Goal: Information Seeking & Learning: Learn about a topic

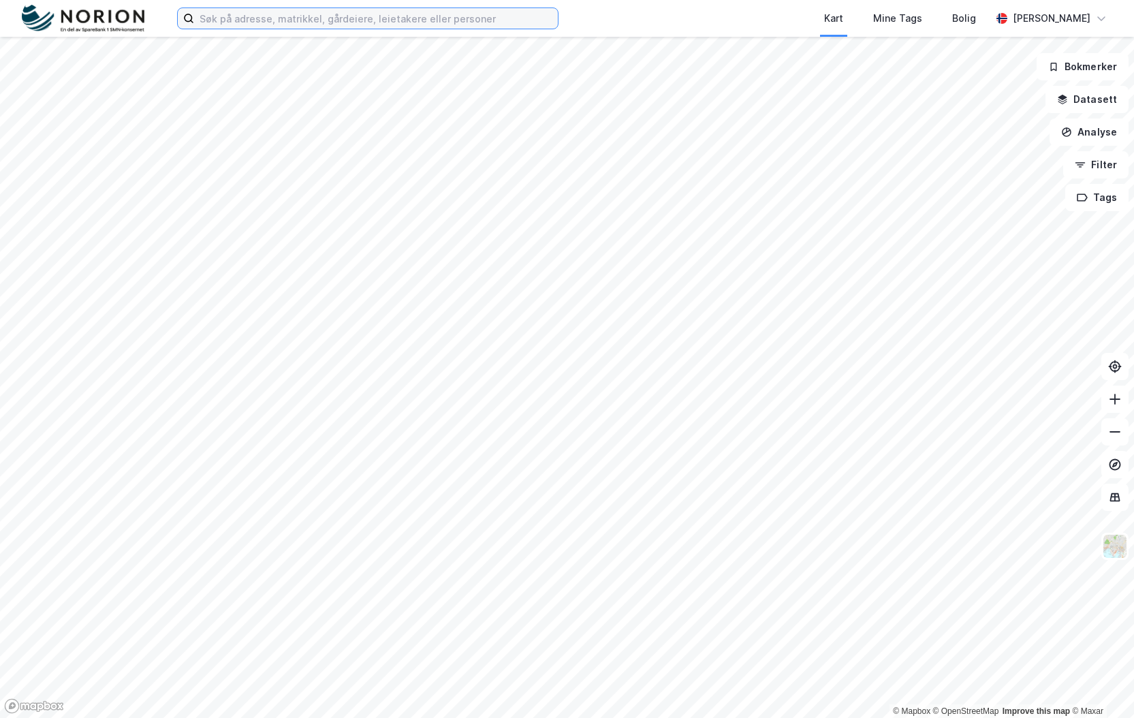
click at [245, 12] on input at bounding box center [376, 18] width 364 height 20
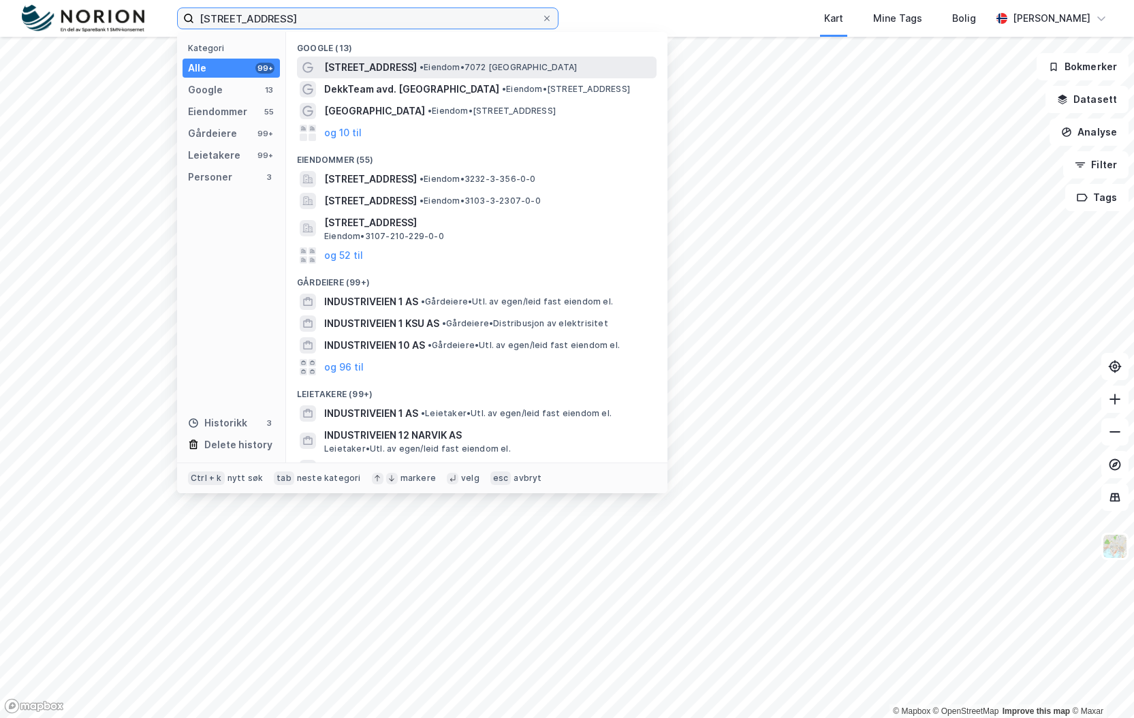
type input "industriveien 1"
click at [376, 71] on span "[STREET_ADDRESS]" at bounding box center [370, 67] width 93 height 16
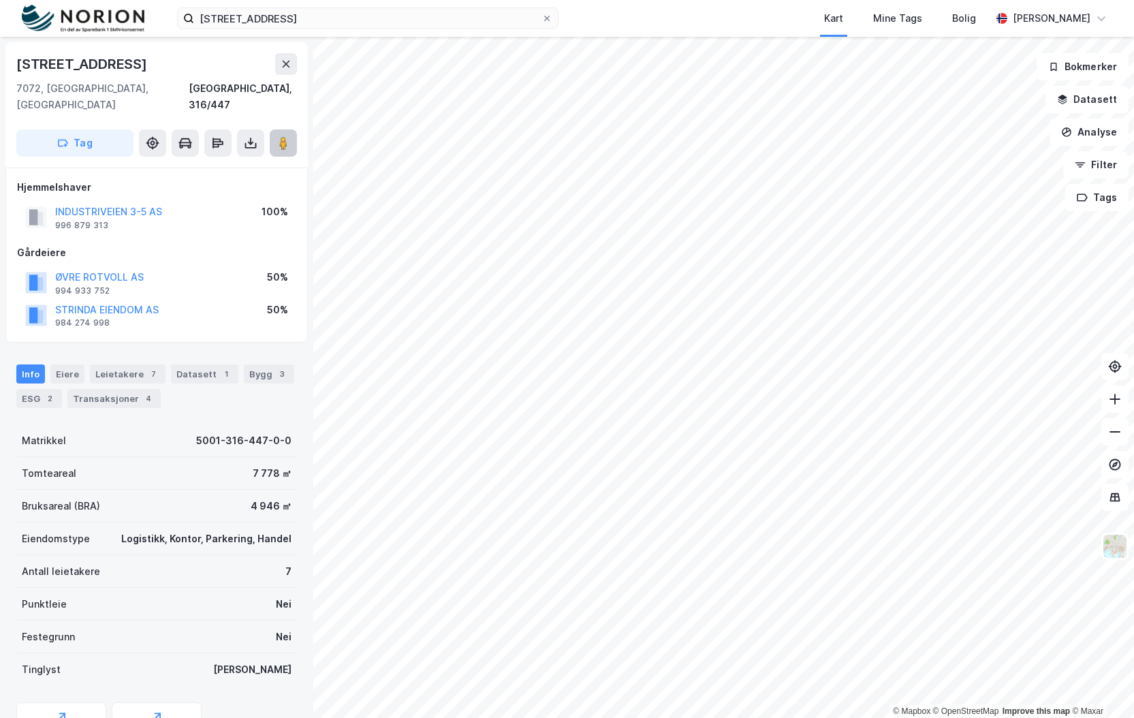
click at [294, 129] on button at bounding box center [283, 142] width 27 height 27
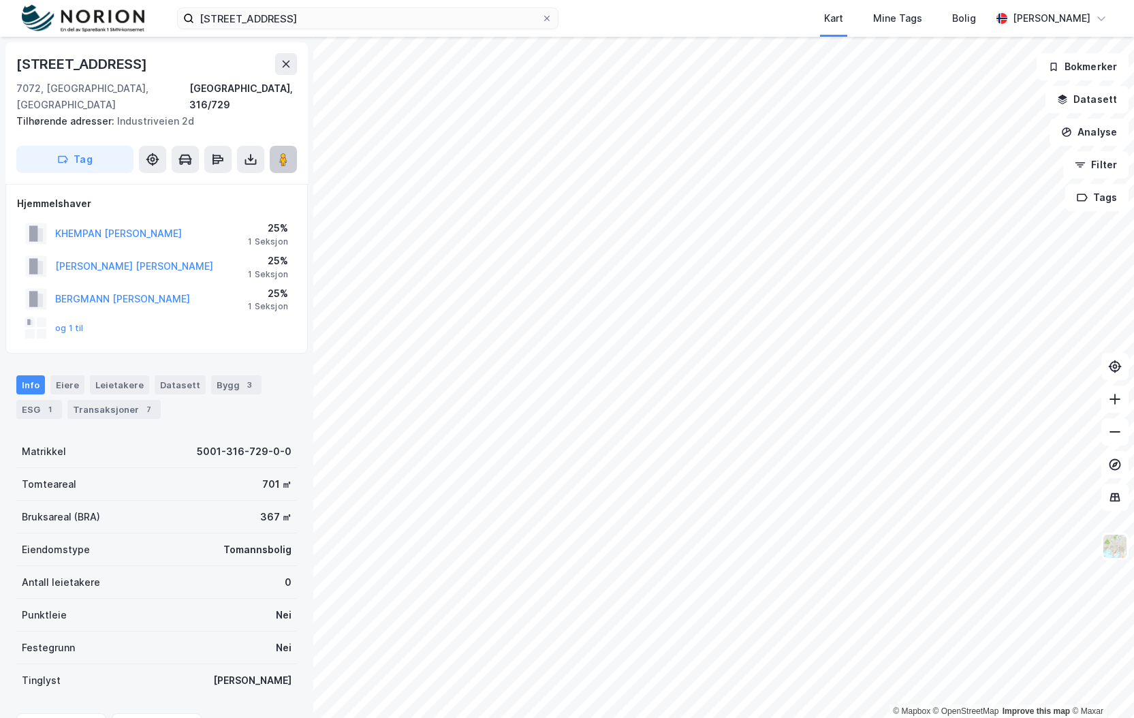
click at [281, 153] on image at bounding box center [283, 160] width 8 height 14
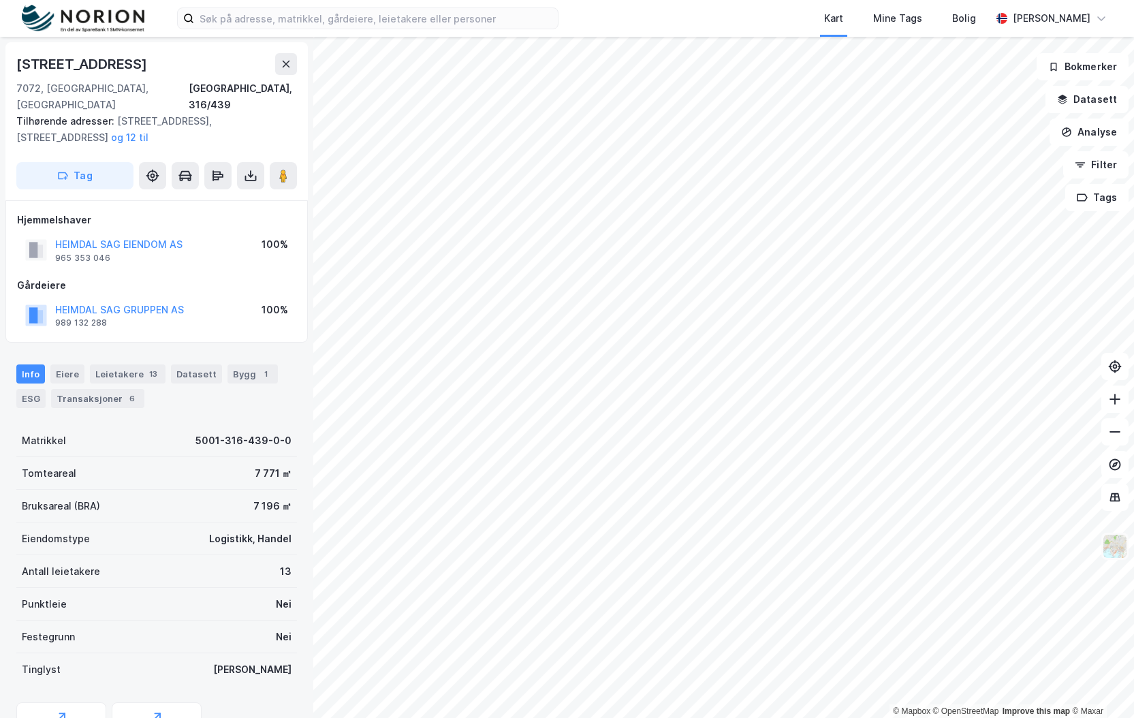
click at [1119, 543] on img at bounding box center [1115, 546] width 26 height 26
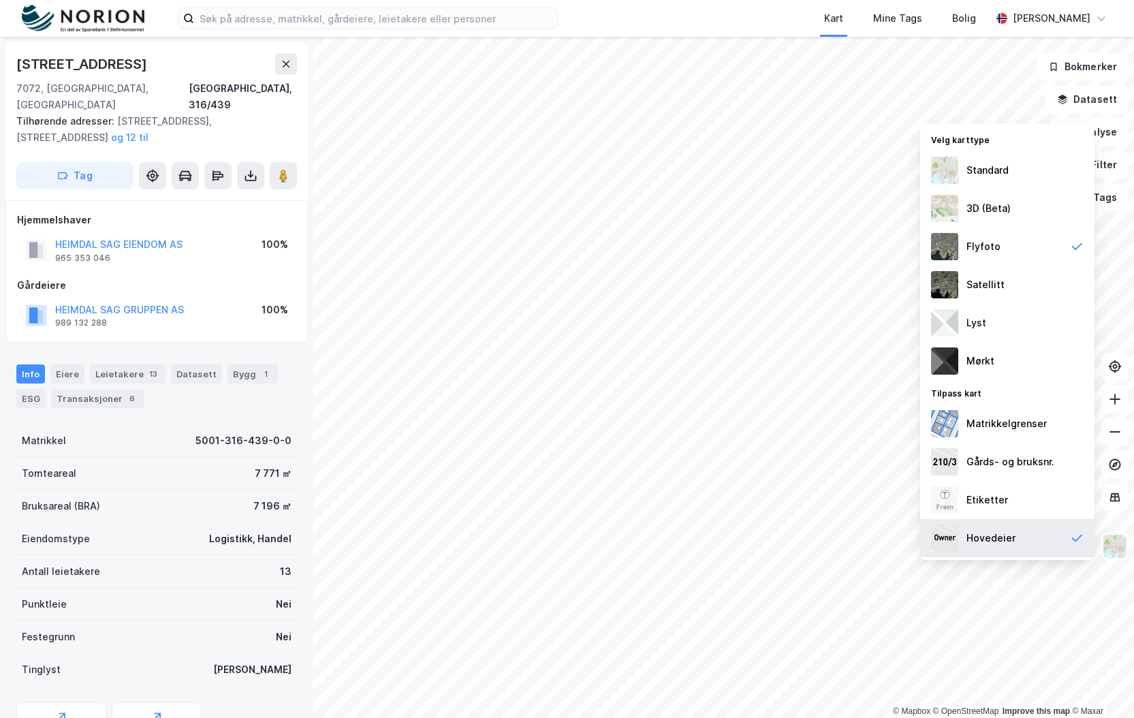
click at [985, 533] on div "Hovedeier" at bounding box center [990, 538] width 49 height 16
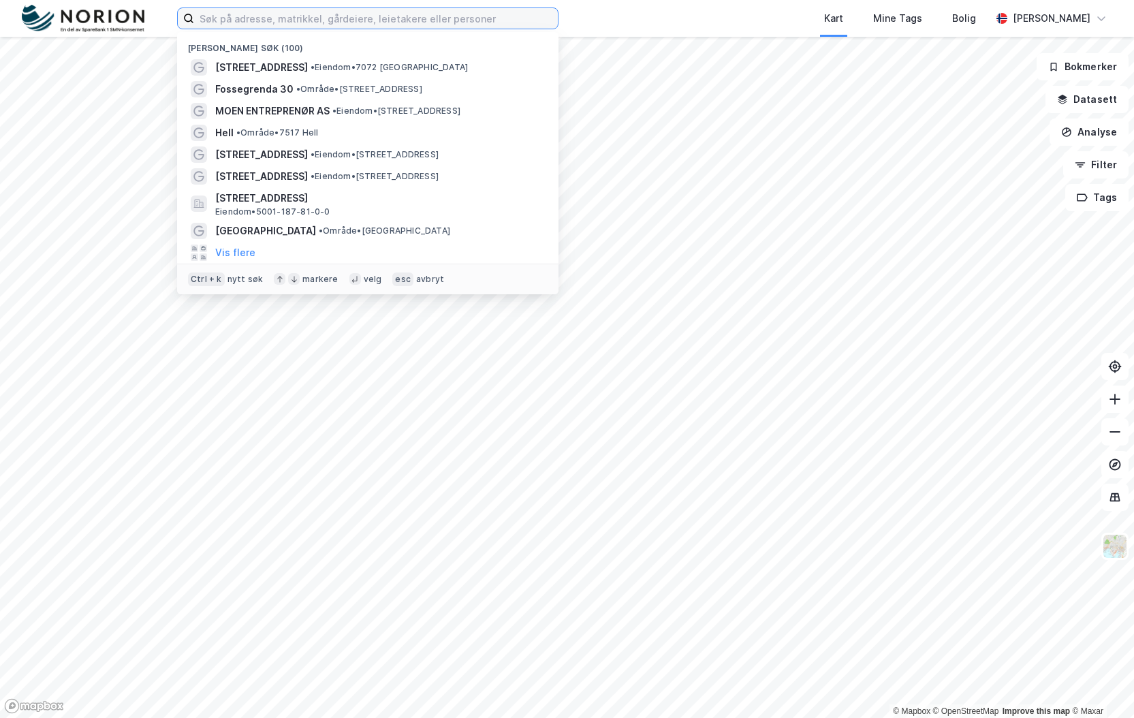
click at [238, 27] on input at bounding box center [376, 18] width 364 height 20
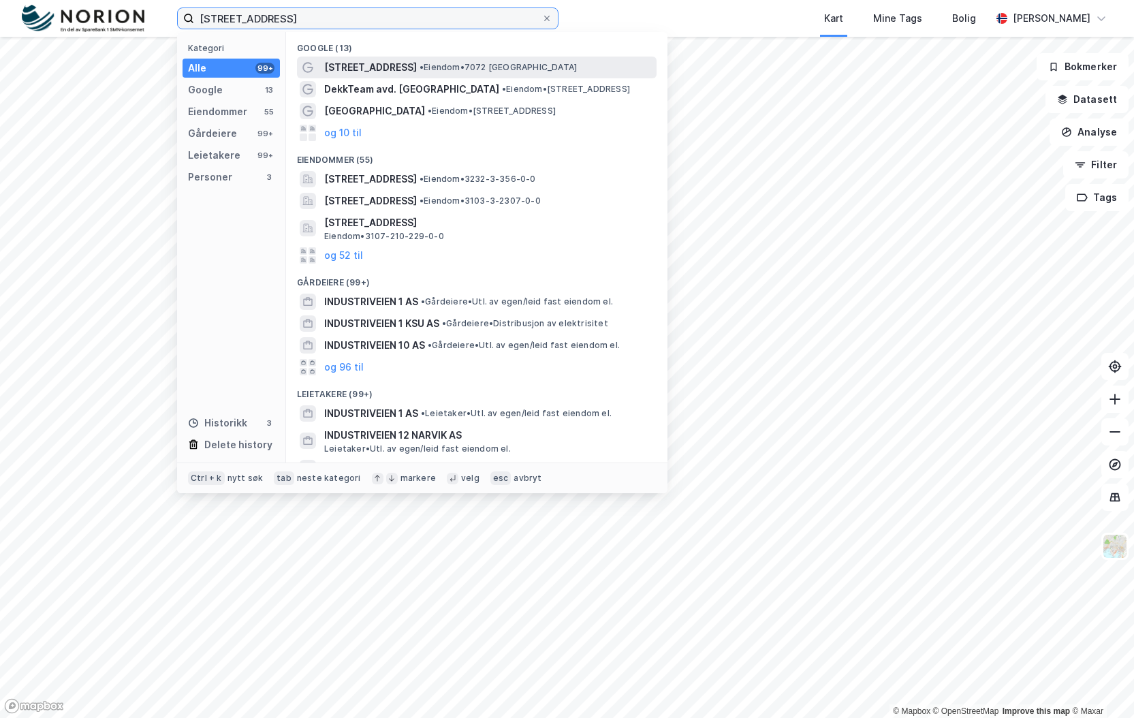
type input "[STREET_ADDRESS]"
click at [355, 74] on span "[STREET_ADDRESS]" at bounding box center [370, 67] width 93 height 16
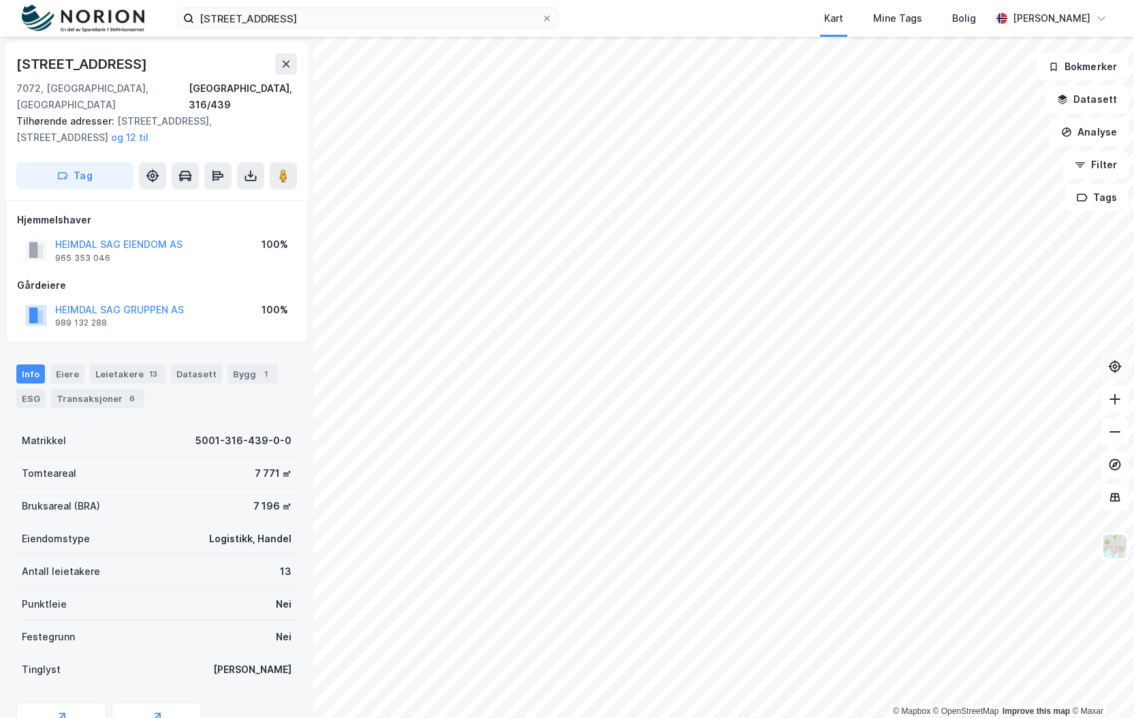
click at [1112, 359] on icon at bounding box center [1115, 366] width 14 height 14
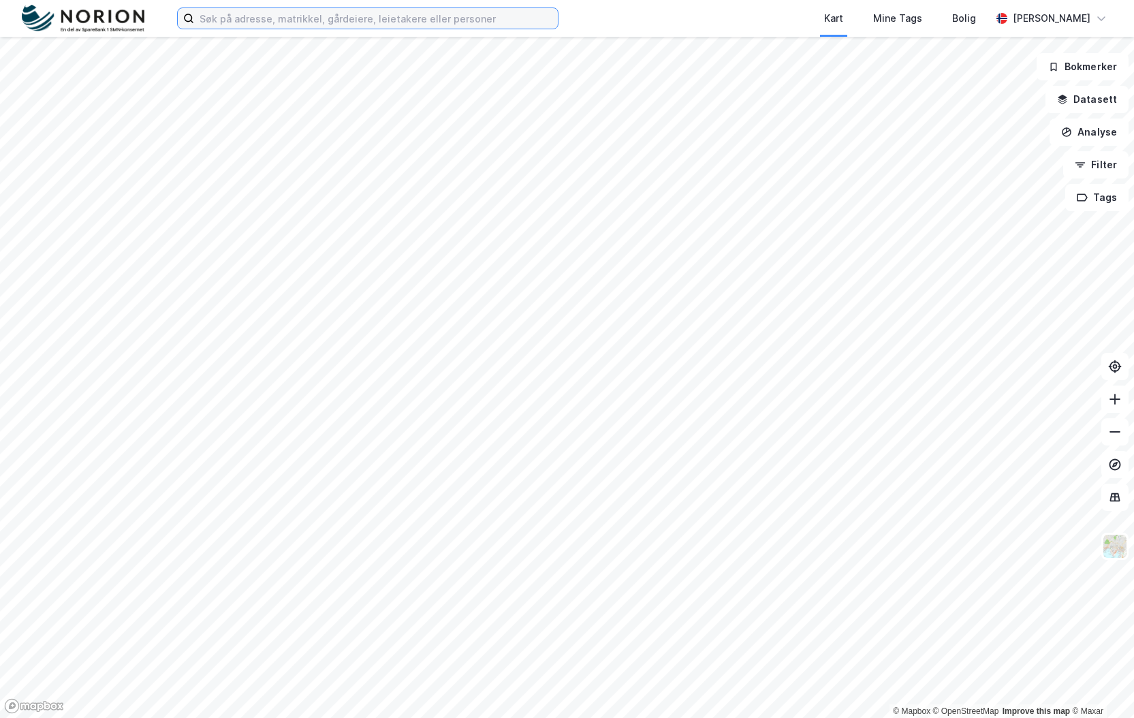
click at [252, 19] on input at bounding box center [376, 18] width 364 height 20
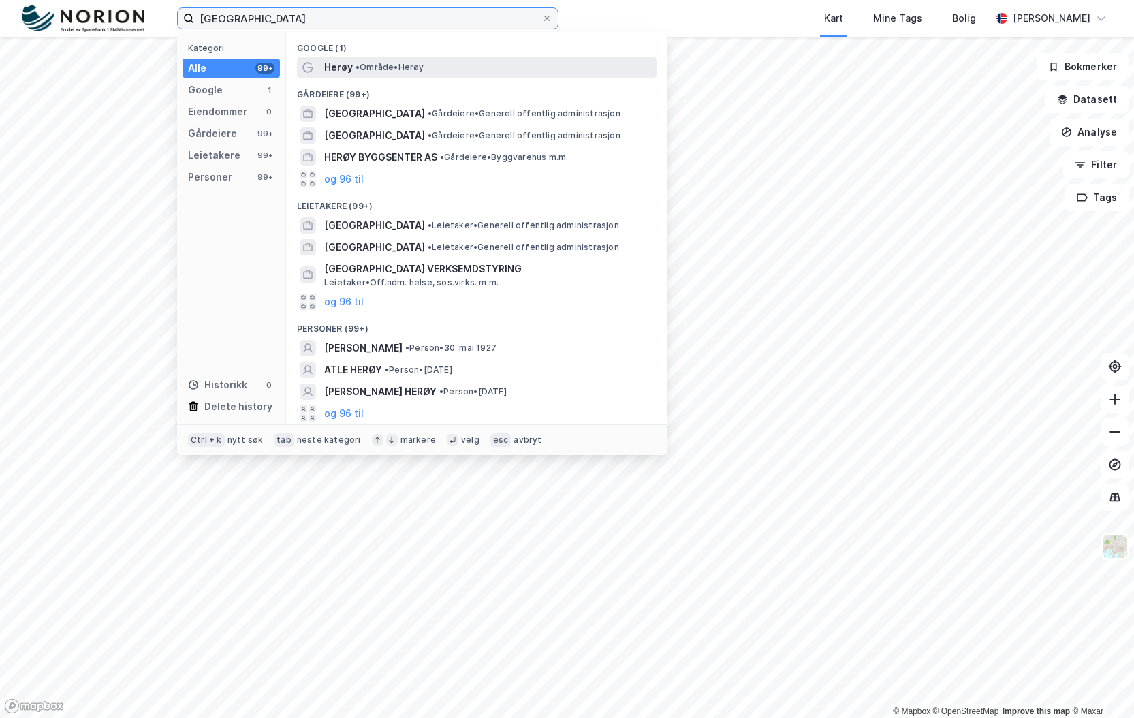
type input "herøy kommune"
click at [410, 72] on span "• Område • Herøy" at bounding box center [389, 67] width 69 height 11
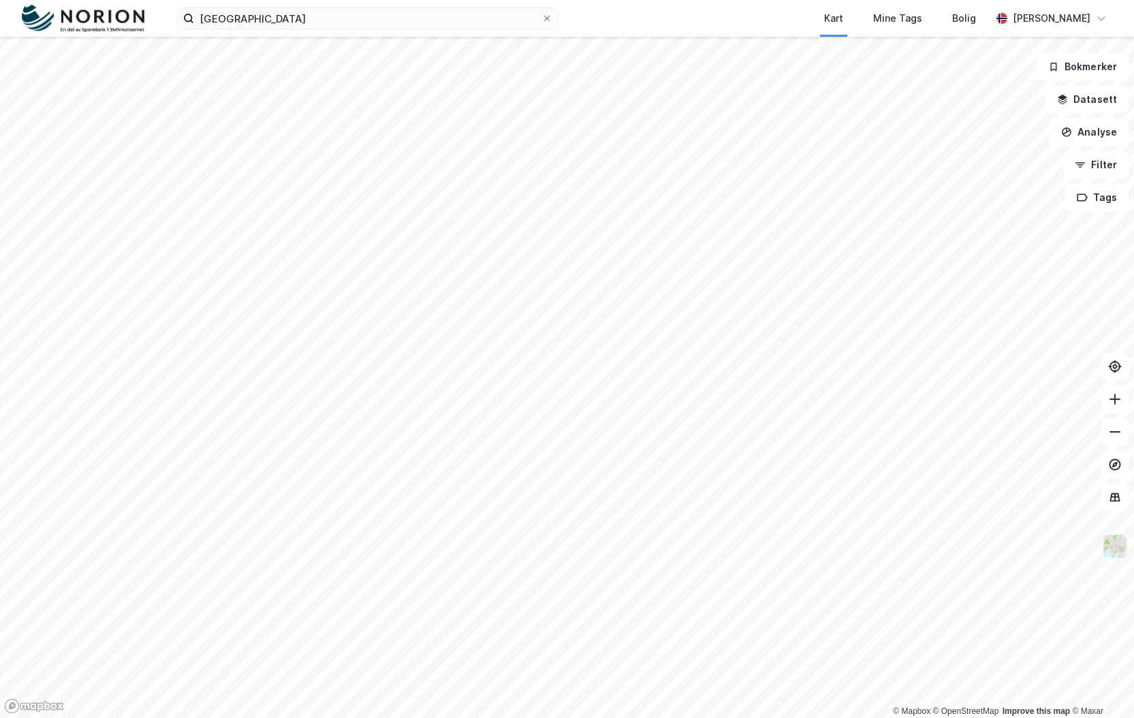
click at [1110, 558] on img at bounding box center [1115, 546] width 26 height 26
click at [293, 14] on input at bounding box center [376, 18] width 364 height 20
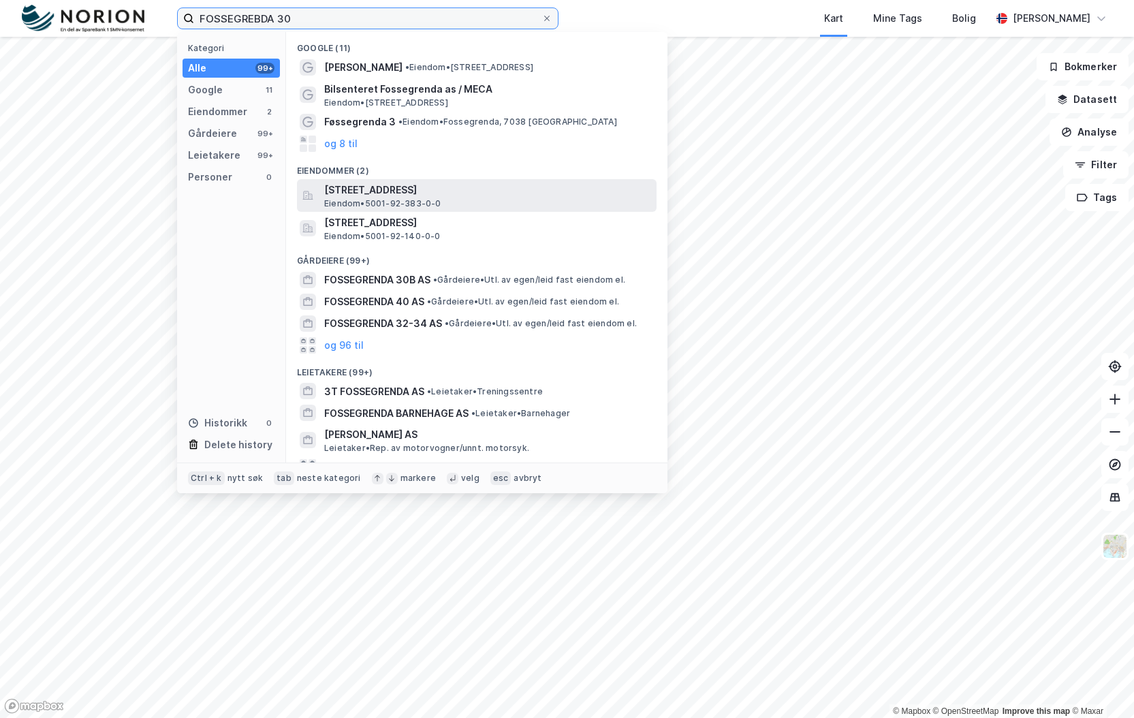
type input "FOSSEGREBDA 30"
click at [443, 199] on div "[STREET_ADDRESS] • 5001-92-383-0-0" at bounding box center [489, 195] width 330 height 27
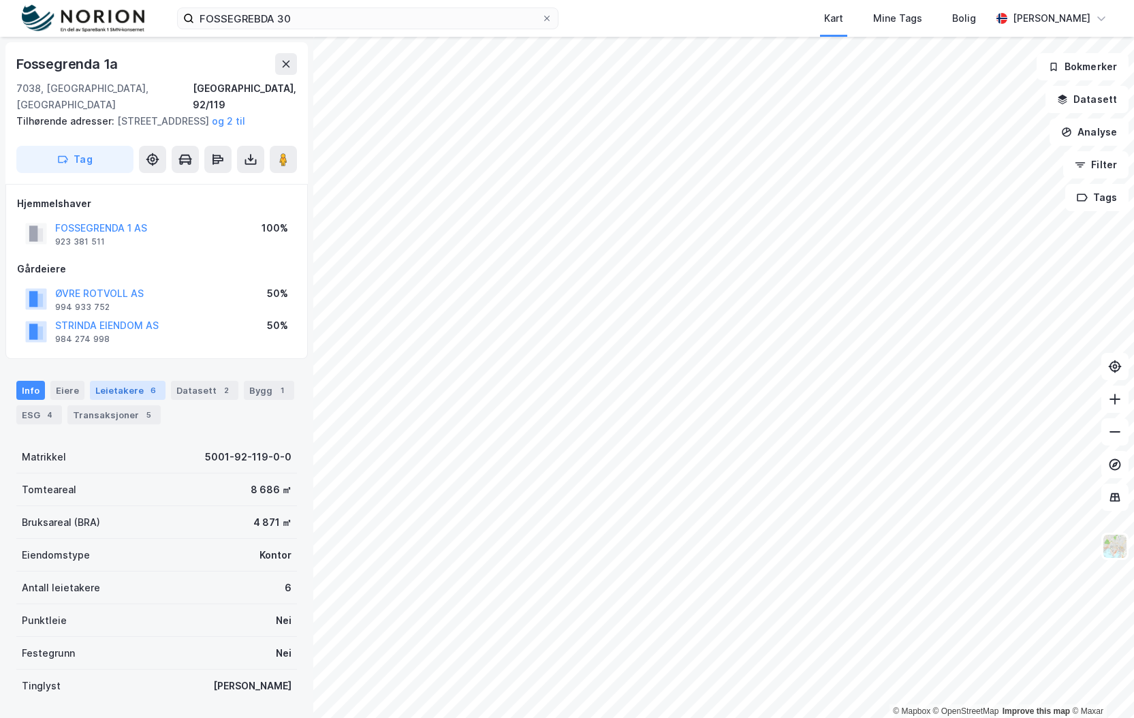
click at [112, 397] on div "Leietakere 6" at bounding box center [128, 390] width 76 height 19
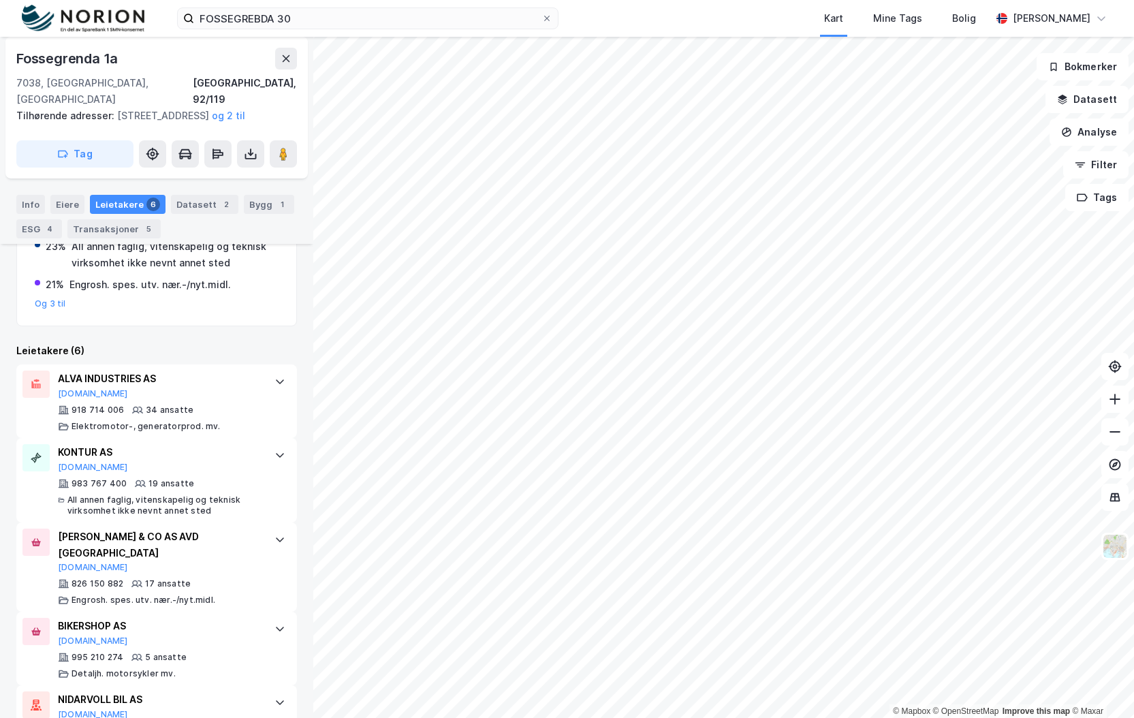
scroll to position [340, 0]
click at [1112, 551] on img at bounding box center [1115, 546] width 26 height 26
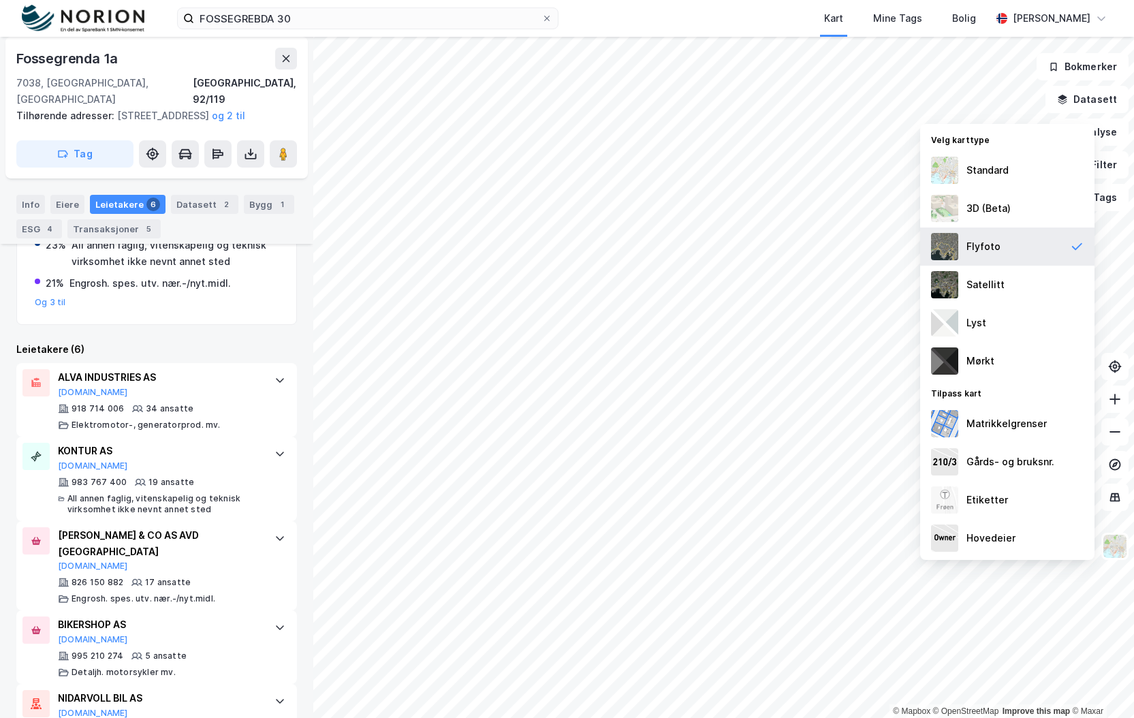
click at [1002, 250] on div "Flyfoto" at bounding box center [1007, 246] width 174 height 38
click at [1108, 130] on button "Analyse" at bounding box center [1088, 131] width 79 height 27
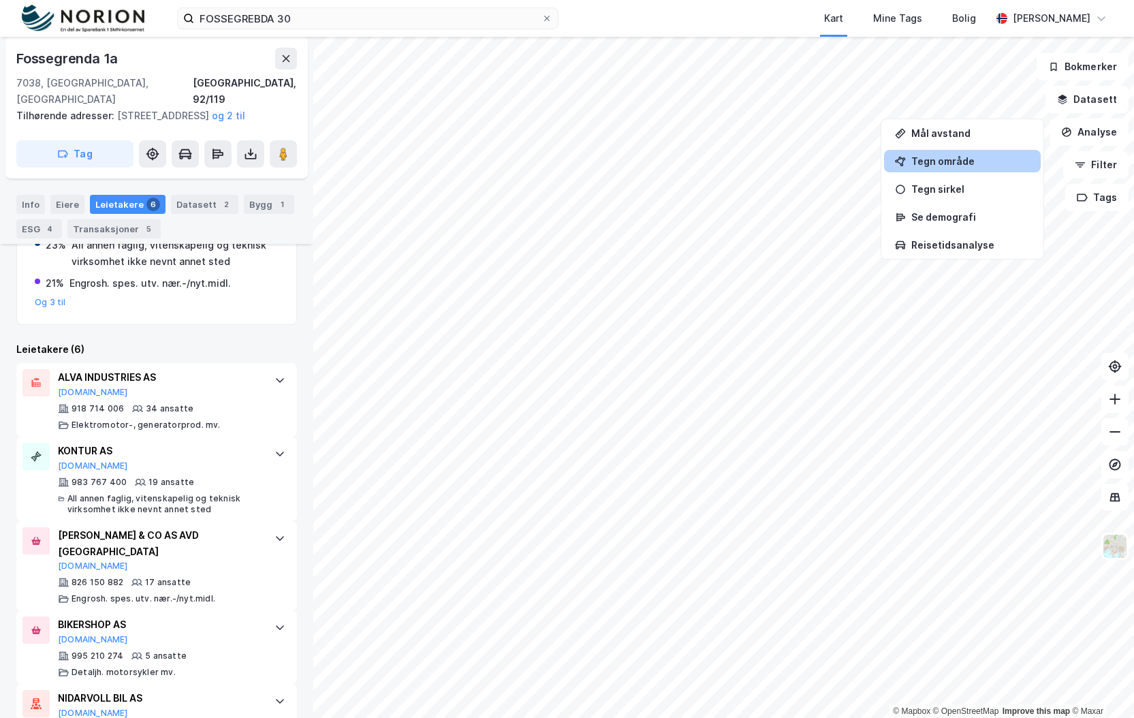
click at [933, 163] on div "Tegn område" at bounding box center [970, 161] width 118 height 12
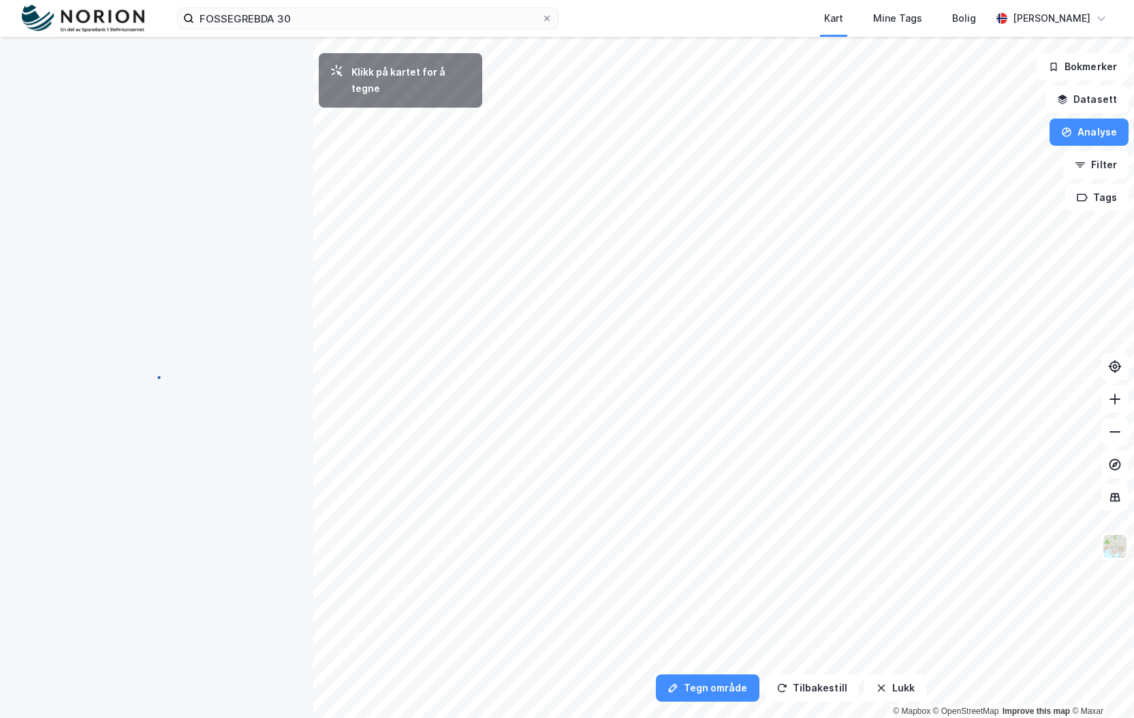
scroll to position [0, 0]
